Goal: Information Seeking & Learning: Check status

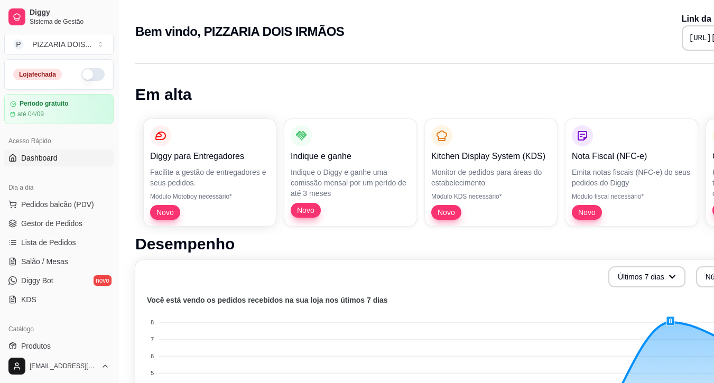
click at [103, 81] on button "button" at bounding box center [92, 74] width 23 height 13
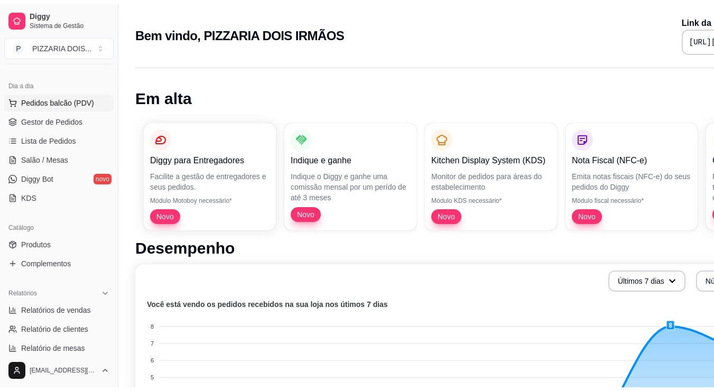
scroll to position [159, 0]
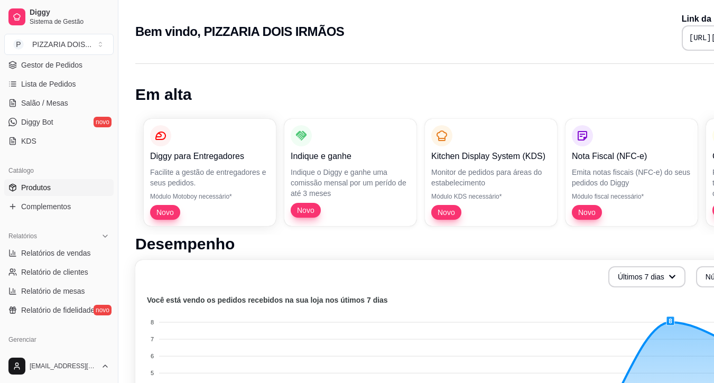
click at [66, 196] on link "Produtos" at bounding box center [58, 187] width 109 height 17
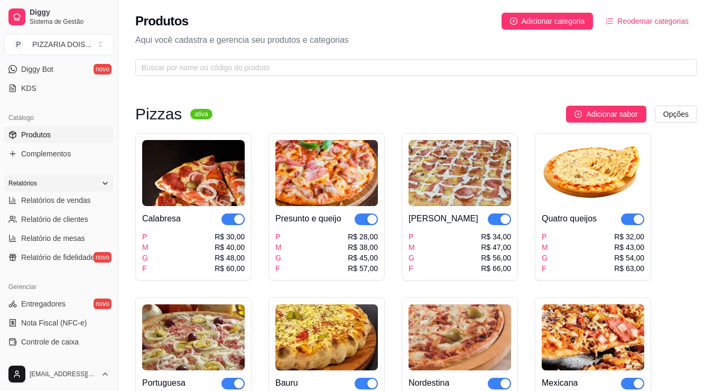
scroll to position [264, 0]
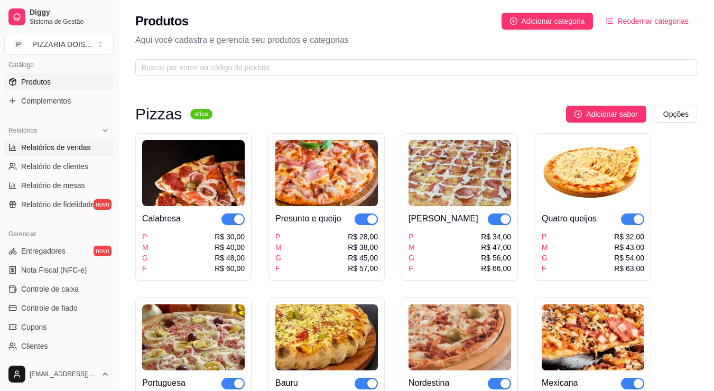
click at [78, 153] on span "Relatórios de vendas" at bounding box center [56, 147] width 70 height 11
select select "ALL"
select select "0"
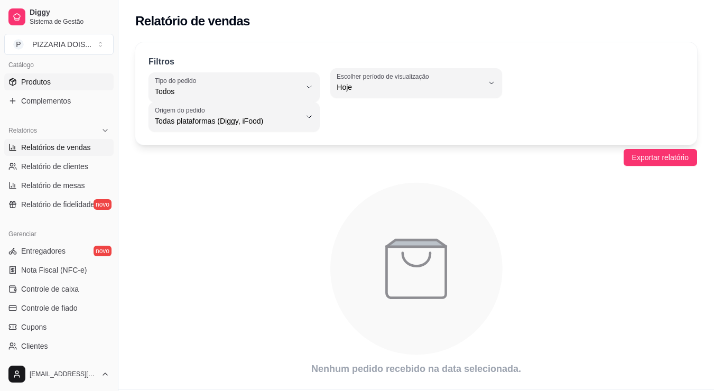
click at [39, 87] on span "Produtos" at bounding box center [36, 82] width 30 height 11
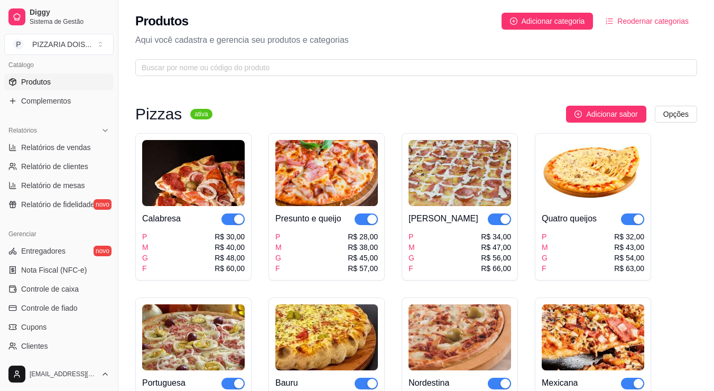
scroll to position [370, 0]
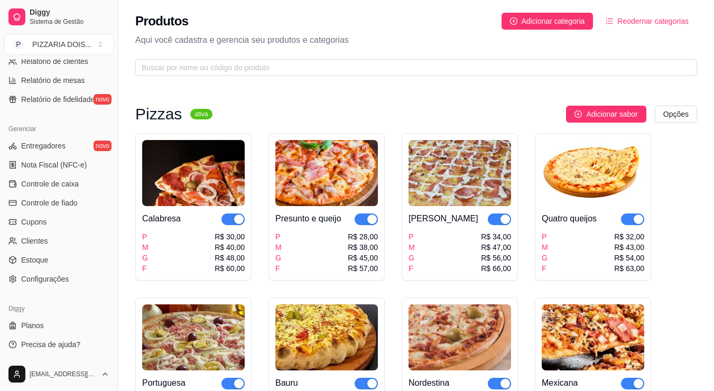
click at [88, 48] on span "Relatórios de vendas" at bounding box center [56, 42] width 70 height 11
select select "ALL"
select select "0"
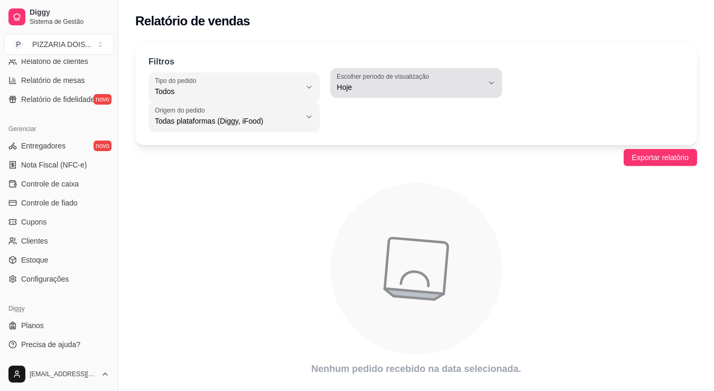
click at [482, 93] on span "Hoje" at bounding box center [410, 87] width 146 height 11
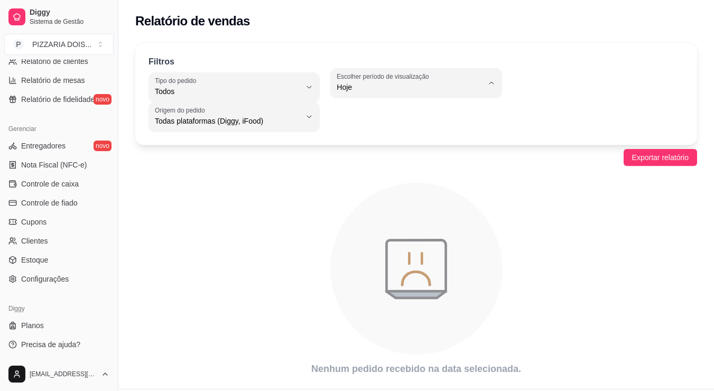
click at [443, 180] on li "7 dias" at bounding box center [431, 171] width 141 height 16
type input "7"
select select "7"
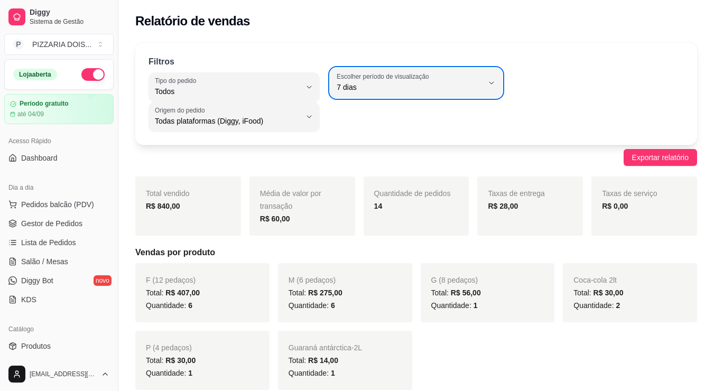
scroll to position [264, 0]
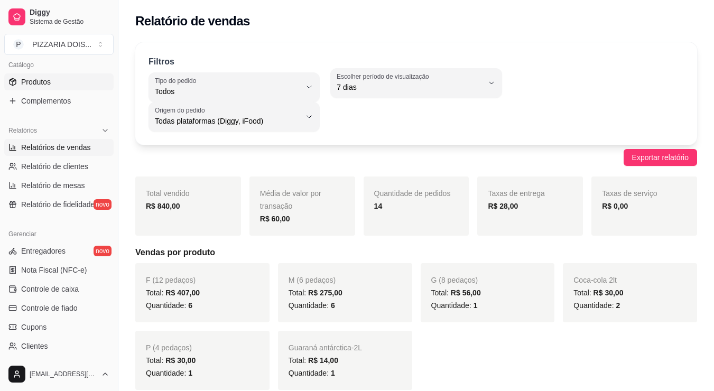
click at [76, 90] on link "Produtos" at bounding box center [58, 81] width 109 height 17
